Goal: Task Accomplishment & Management: Complete application form

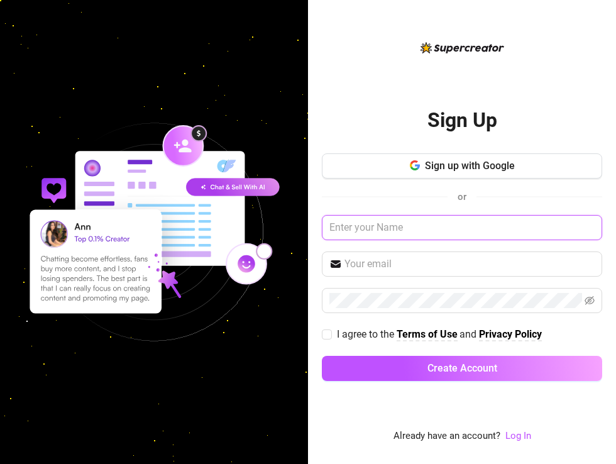
click at [386, 231] on input "text" at bounding box center [462, 227] width 281 height 25
paste input "juan@2ez4me.ink"
type input "juan@2ez4me.ink"
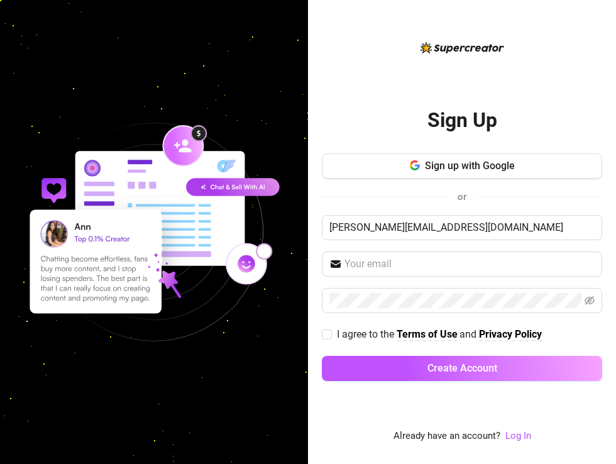
click at [107, 107] on img at bounding box center [154, 232] width 308 height 308
click at [380, 266] on input "text" at bounding box center [470, 264] width 250 height 15
paste input "eGAYmahina@69%"
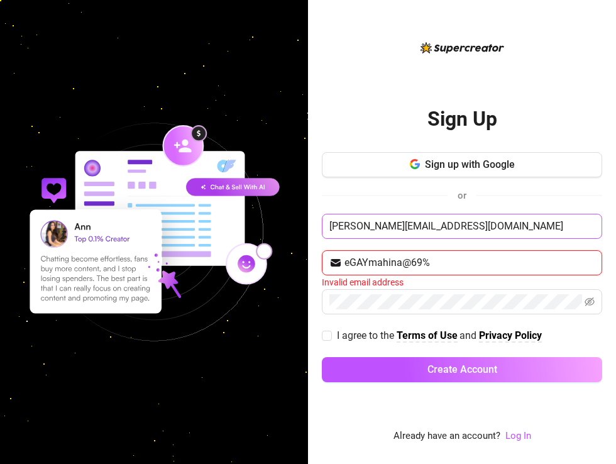
type input "eGAYmahina@69%"
click at [425, 227] on input "juan@2ez4me.ink" at bounding box center [462, 226] width 281 height 25
click at [434, 257] on input "eGAYmahina@69%" at bounding box center [470, 262] width 250 height 15
click at [418, 228] on input "juan@2ez4me.ink" at bounding box center [462, 226] width 281 height 25
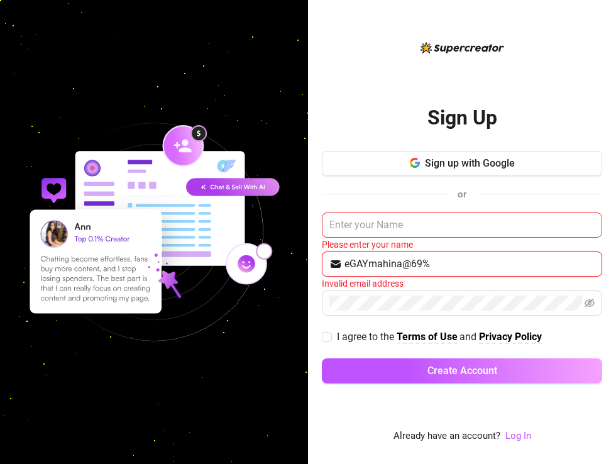
click at [442, 268] on input "eGAYmahina@69%" at bounding box center [470, 264] width 250 height 15
click at [400, 265] on input "text" at bounding box center [470, 264] width 250 height 15
type input "v"
click at [75, 126] on img at bounding box center [154, 232] width 308 height 308
click at [388, 272] on span at bounding box center [462, 264] width 281 height 25
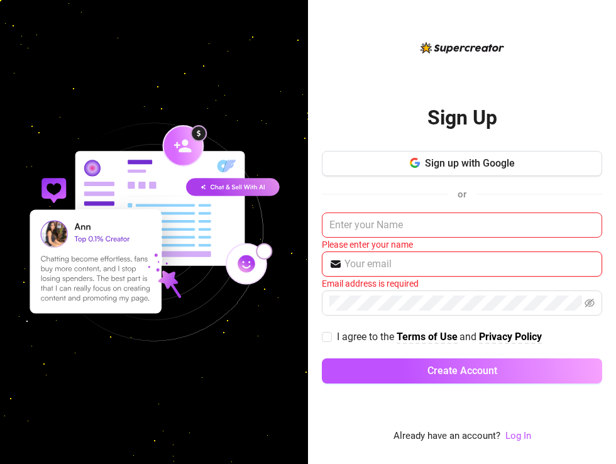
paste input "juan@2ez4me.ink"
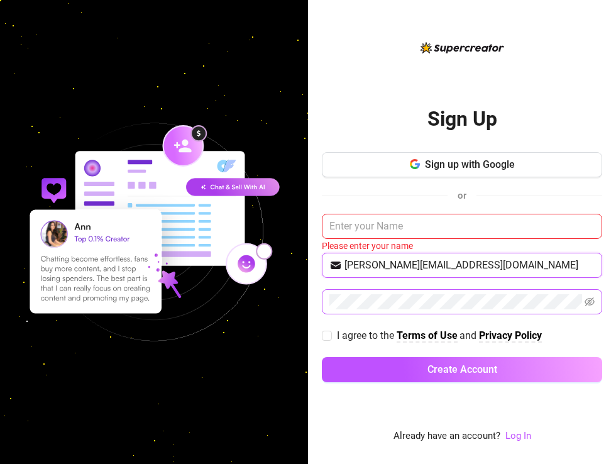
type input "juan@2ez4me.ink"
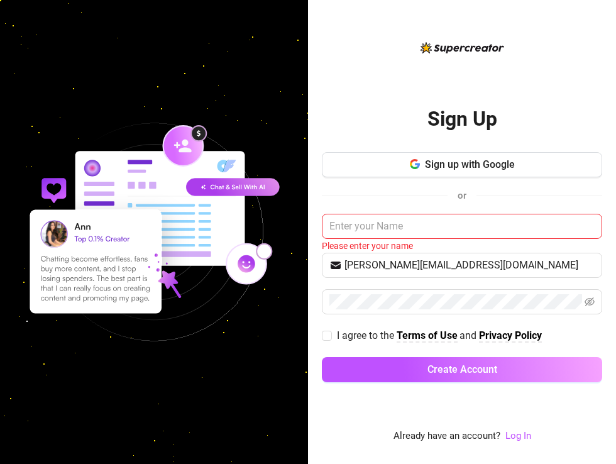
click at [78, 114] on img at bounding box center [154, 232] width 308 height 308
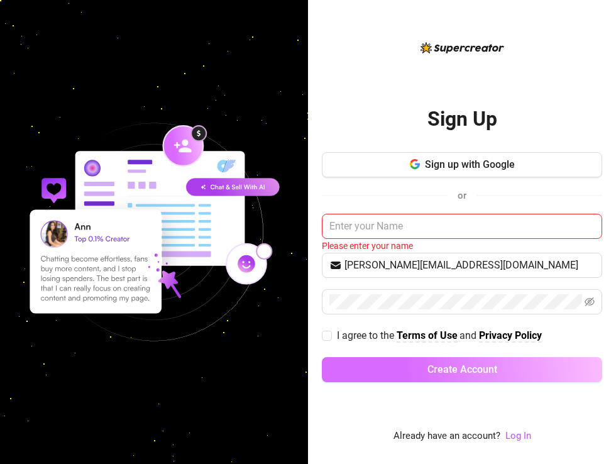
click at [445, 365] on span "Create Account" at bounding box center [463, 370] width 70 height 12
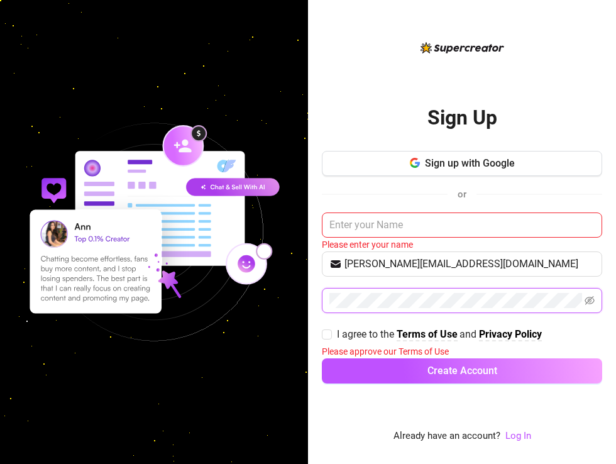
click at [322, 359] on button "Create Account" at bounding box center [462, 371] width 281 height 25
click at [405, 230] on input "text" at bounding box center [462, 225] width 281 height 25
click at [488, 300] on span at bounding box center [462, 300] width 281 height 25
drag, startPoint x: 413, startPoint y: 215, endPoint x: 402, endPoint y: 223, distance: 13.5
click at [413, 215] on input "text" at bounding box center [462, 225] width 281 height 25
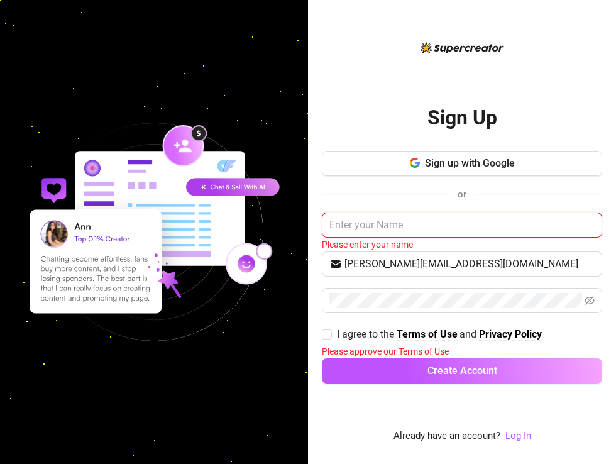
click at [393, 225] on input "text" at bounding box center [462, 225] width 281 height 25
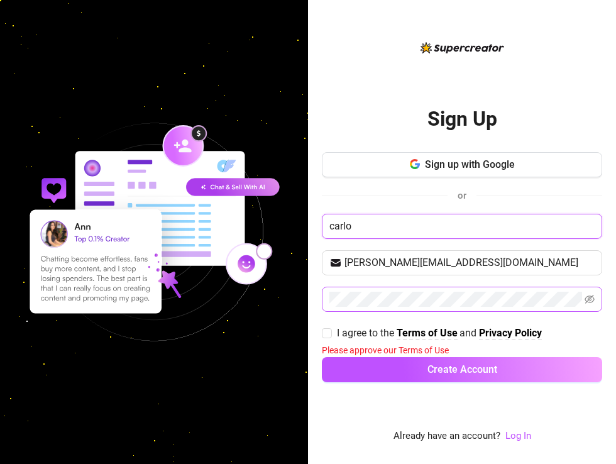
type input "carlo"
click at [322, 357] on button "Create Account" at bounding box center [462, 369] width 281 height 25
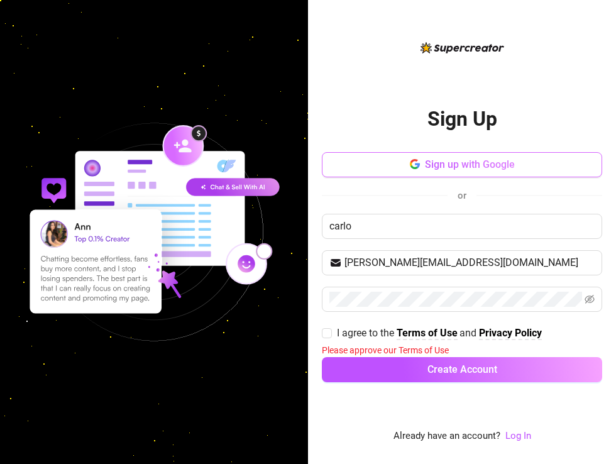
click at [463, 171] on button "Sign up with Google" at bounding box center [462, 164] width 281 height 25
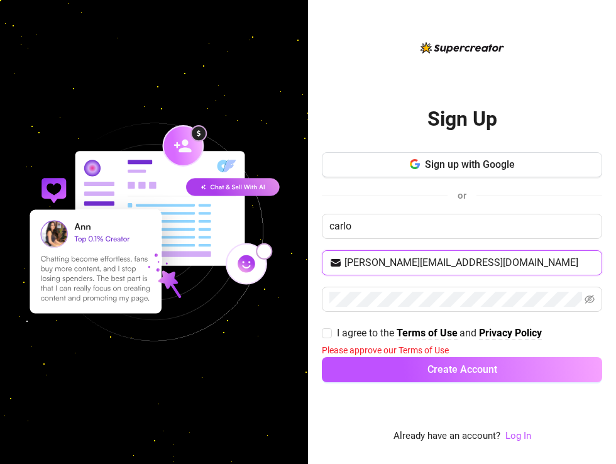
click at [434, 262] on input "juan@2ez4me.ink" at bounding box center [470, 262] width 250 height 15
drag, startPoint x: 435, startPoint y: 260, endPoint x: 304, endPoint y: 260, distance: 130.8
click at [304, 260] on div "Sign Up Sign up with Google or carlo juan@2ez4me.ink I agree to the Terms of Us…" at bounding box center [308, 232] width 616 height 464
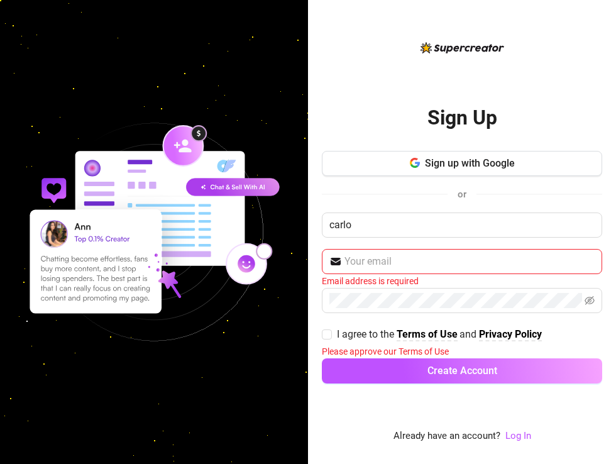
click at [172, 101] on img at bounding box center [154, 232] width 308 height 308
click at [392, 262] on input "text" at bounding box center [470, 261] width 250 height 15
paste input "juan@2ez4me.ink"
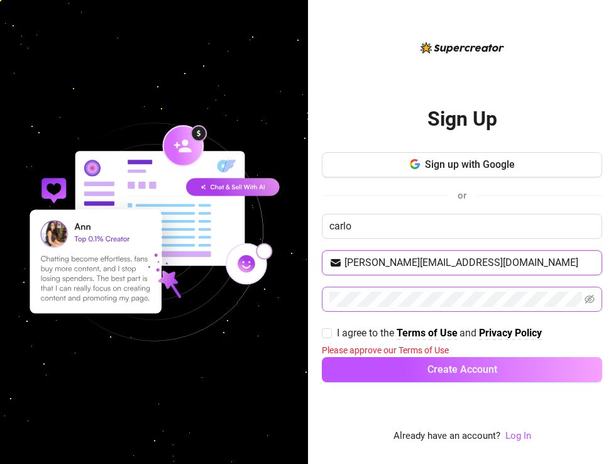
type input "juan@2ez4me.ink"
click at [488, 298] on span at bounding box center [462, 299] width 281 height 25
click at [488, 298] on icon "eye-invisible" at bounding box center [591, 299] width 10 height 9
click at [322, 357] on button "Create Account" at bounding box center [462, 369] width 281 height 25
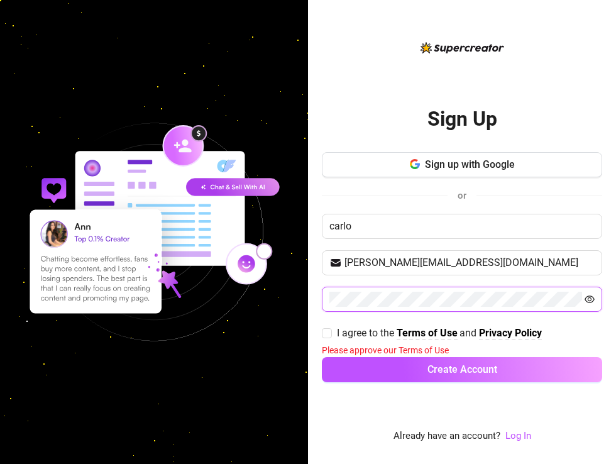
click at [322, 357] on button "Create Account" at bounding box center [462, 369] width 281 height 25
click at [488, 436] on link "Log In" at bounding box center [519, 435] width 26 height 11
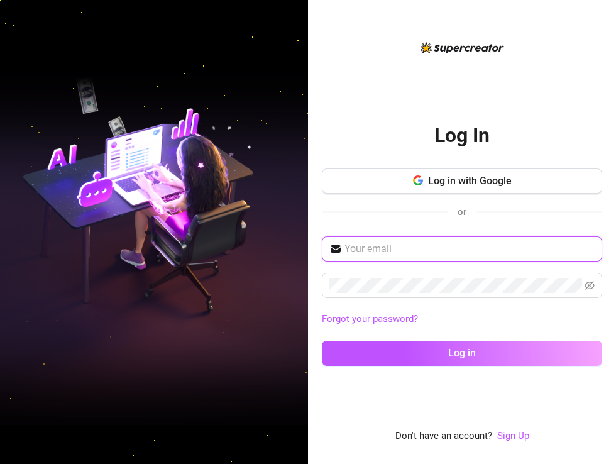
click at [407, 252] on input "text" at bounding box center [470, 249] width 250 height 15
click at [52, 116] on img at bounding box center [154, 232] width 308 height 387
click at [381, 255] on input "text" at bounding box center [470, 249] width 250 height 15
paste input "juan@2ez4me.ink"
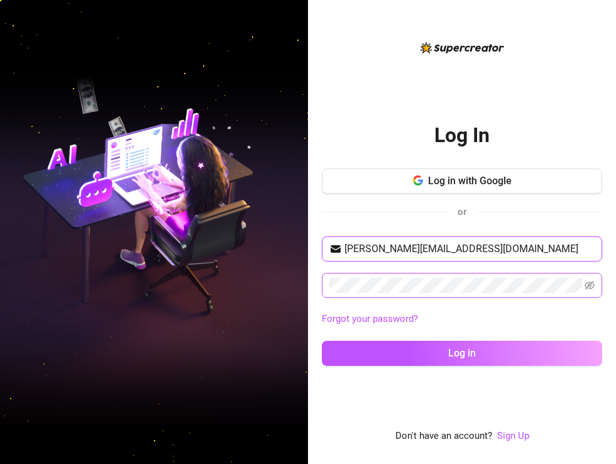
type input "juan@2ez4me.ink"
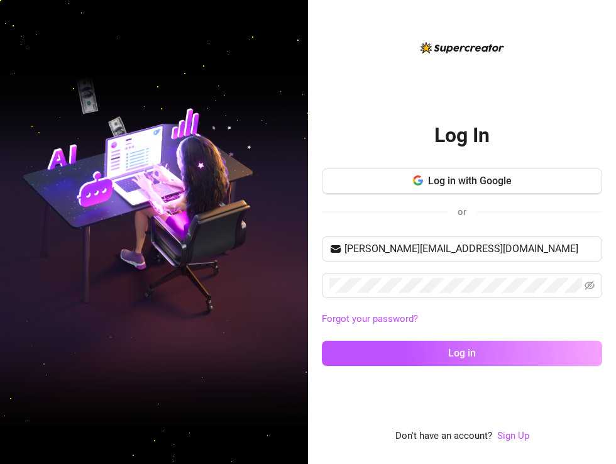
click at [167, 138] on img at bounding box center [154, 232] width 308 height 387
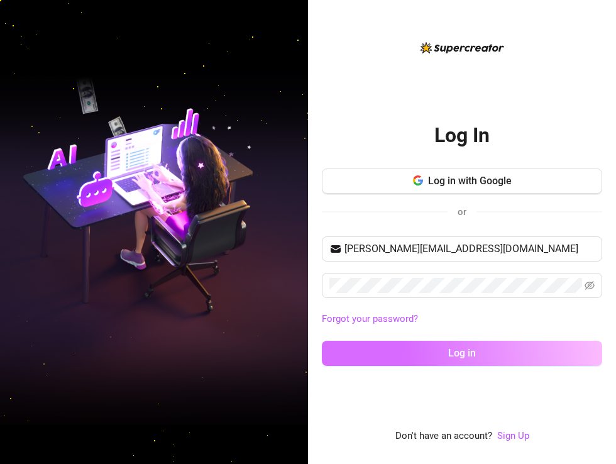
click at [428, 346] on button "Log in" at bounding box center [462, 353] width 281 height 25
